Goal: Navigation & Orientation: Find specific page/section

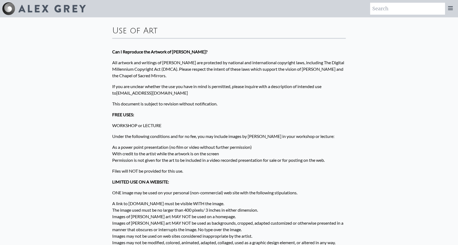
click at [411, 10] on input "search" at bounding box center [407, 9] width 75 height 12
click at [451, 10] on icon at bounding box center [450, 8] width 6 height 6
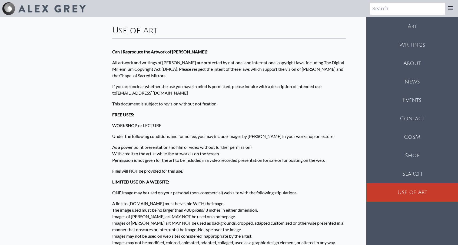
click at [415, 27] on div "Art" at bounding box center [412, 26] width 92 height 18
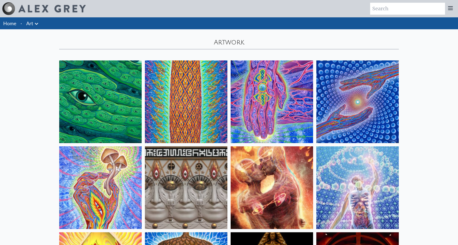
click at [451, 4] on div at bounding box center [450, 9] width 11 height 12
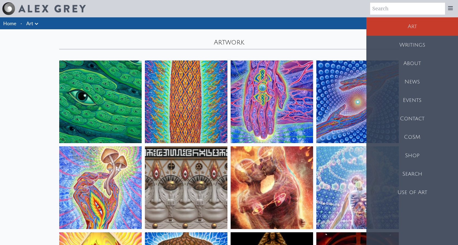
click at [415, 152] on div "Shop" at bounding box center [412, 155] width 92 height 18
click at [399, 67] on div "About" at bounding box center [412, 63] width 92 height 18
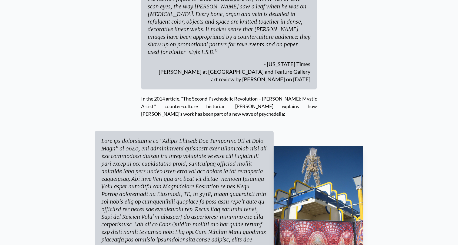
scroll to position [2589, 0]
